Goal: Find specific page/section: Find specific page/section

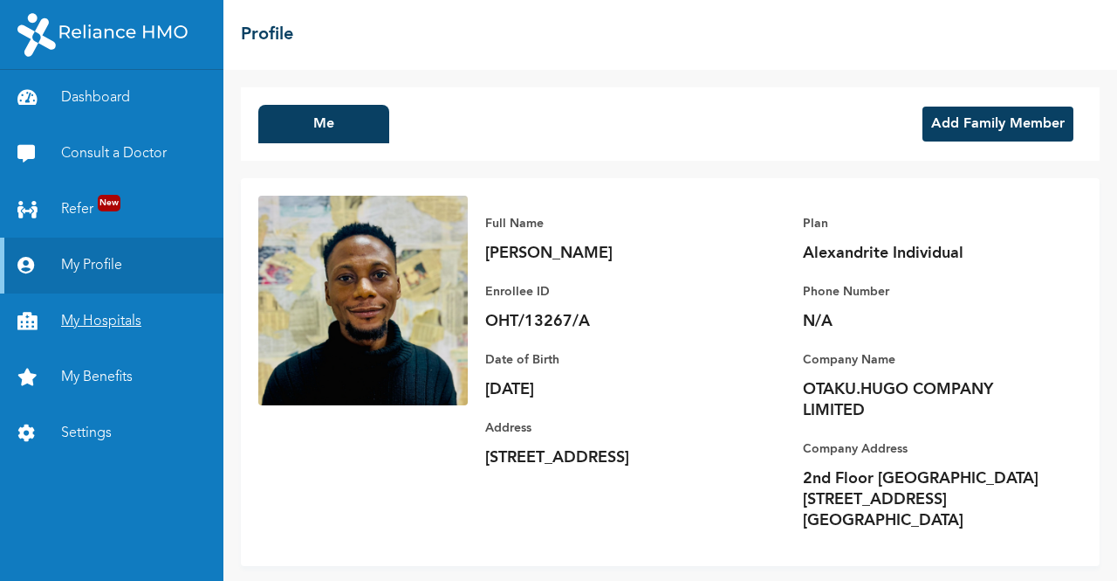
click at [116, 293] on link "My Hospitals" at bounding box center [111, 321] width 223 height 56
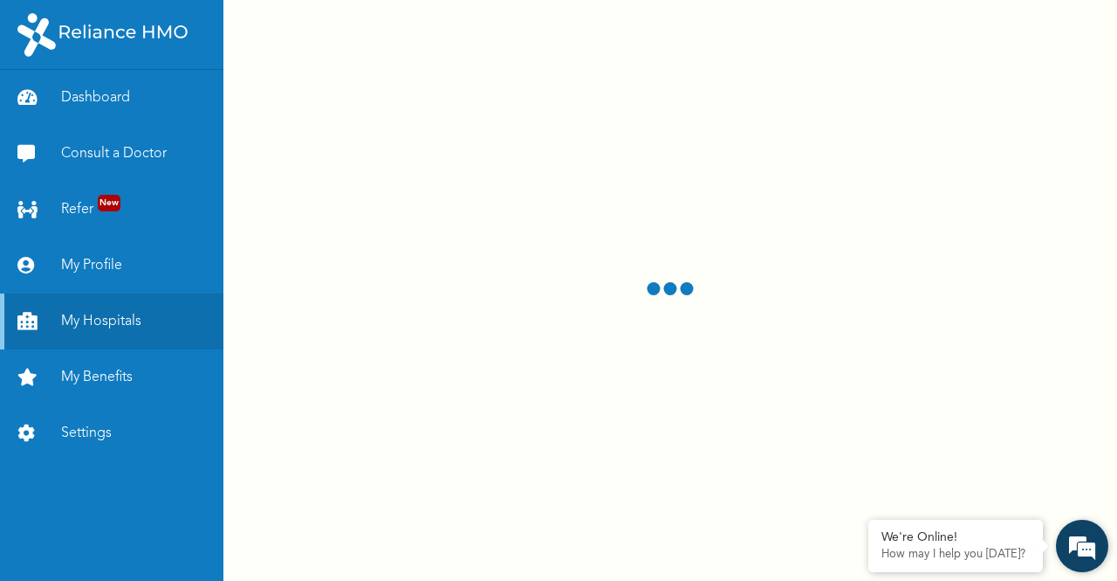
click at [1072, 542] on em at bounding box center [1082, 545] width 47 height 47
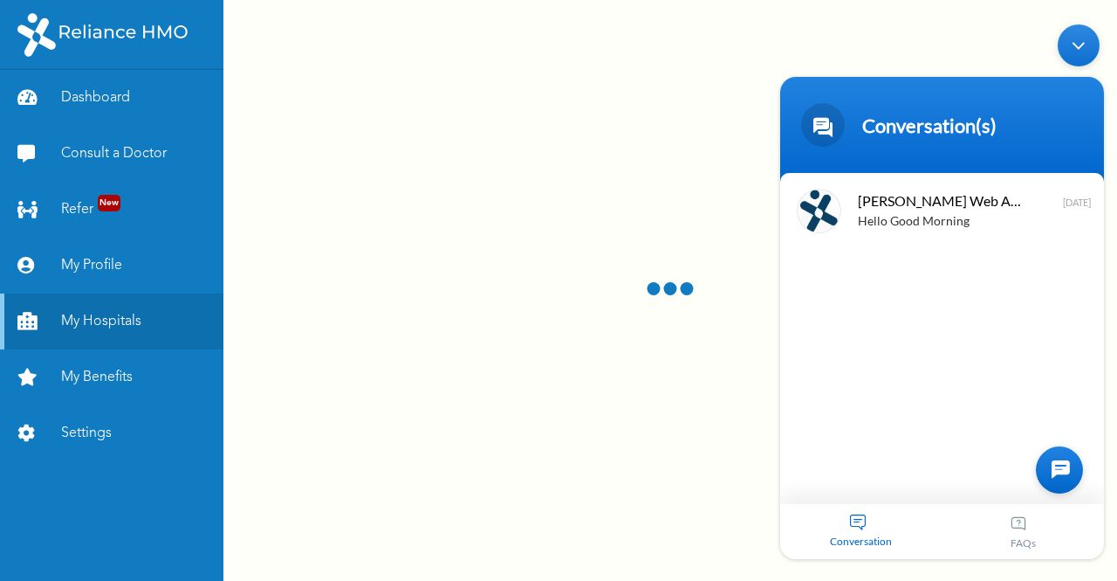
click at [1051, 473] on div at bounding box center [1059, 469] width 47 height 47
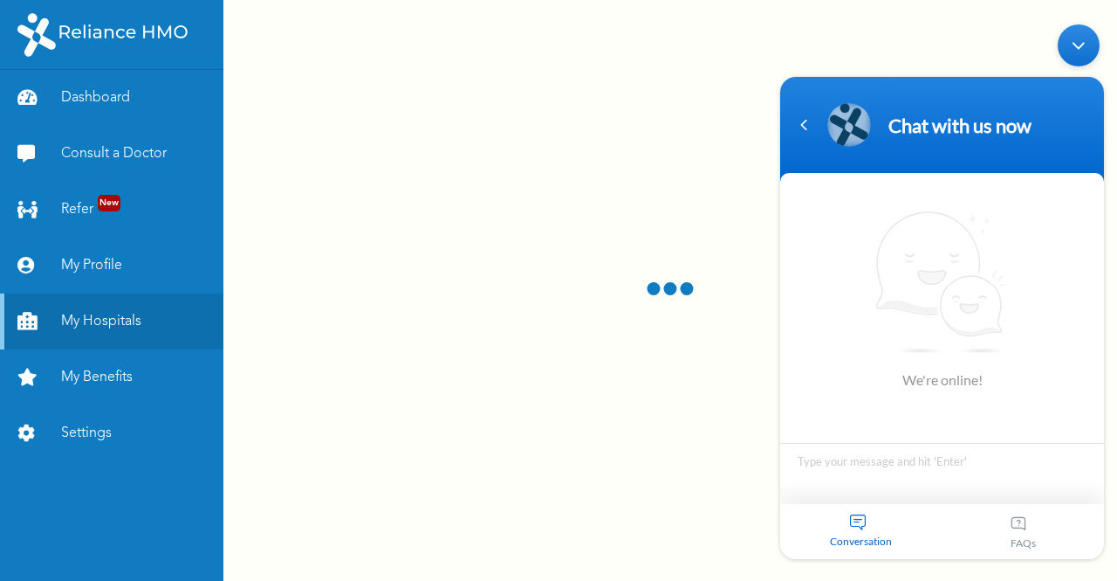
click at [891, 475] on textarea "Type your message and hit 'Enter'" at bounding box center [942, 473] width 324 height 61
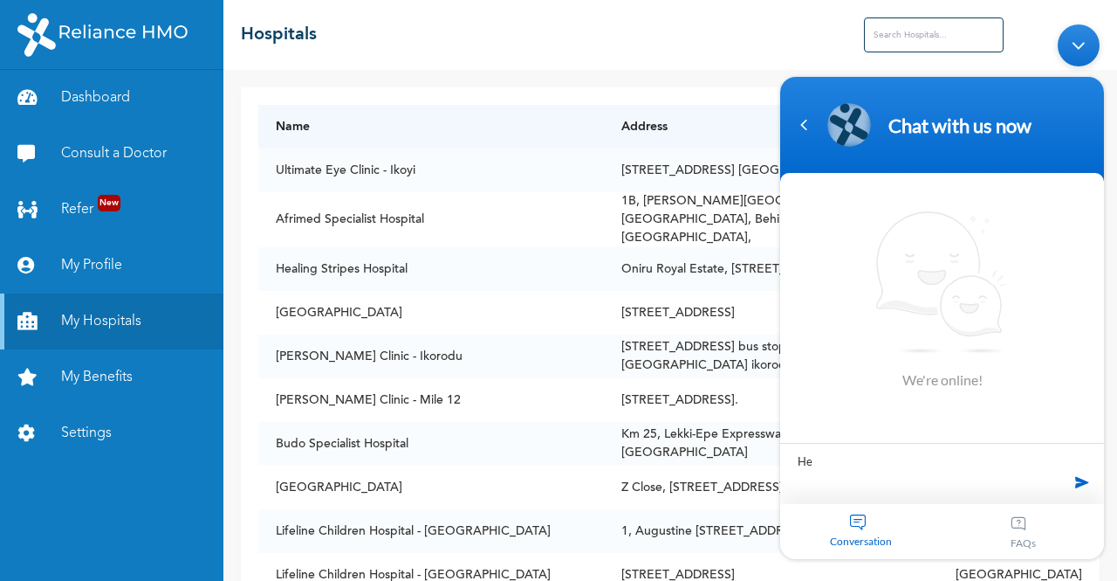
type textarea "H"
click at [1081, 44] on div "Minimize live chat window" at bounding box center [1079, 45] width 42 height 42
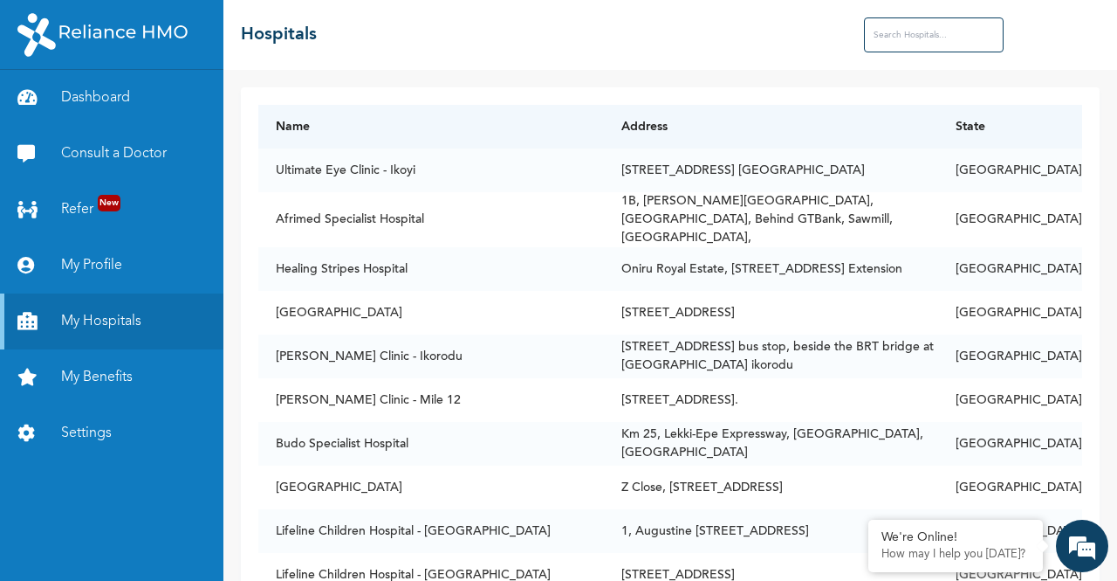
click at [967, 30] on input "text" at bounding box center [934, 34] width 140 height 35
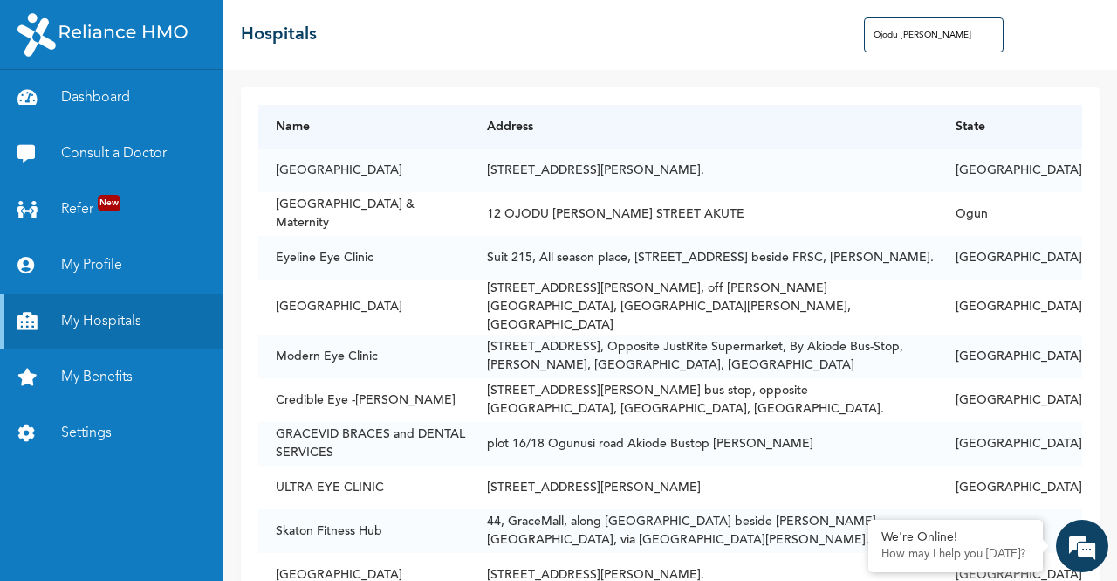
type input "Ojodu [PERSON_NAME]"
